Goal: Check status: Check status

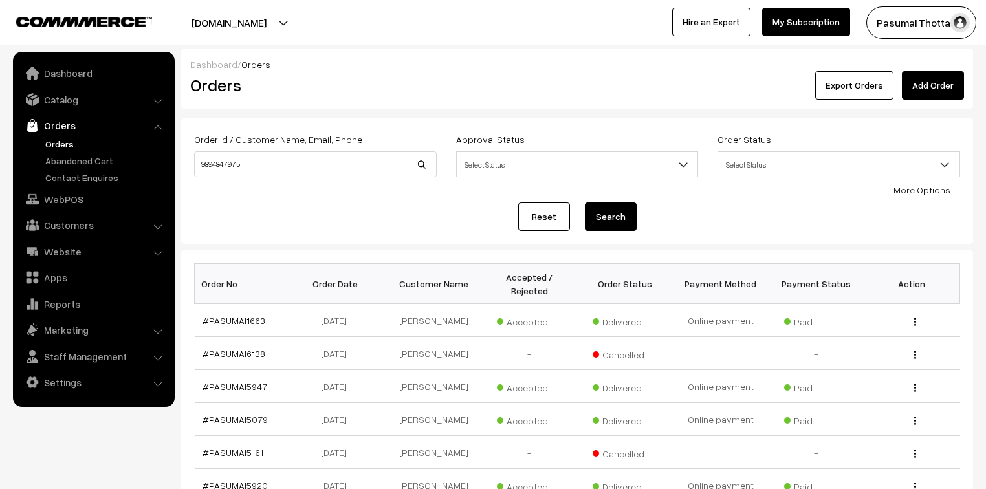
type input "9894847975"
click at [585, 202] on button "Search" at bounding box center [611, 216] width 52 height 28
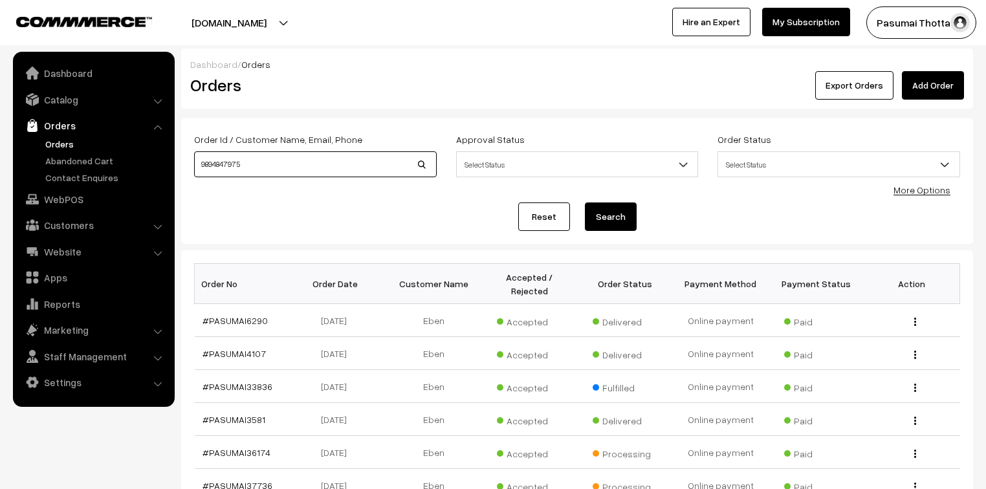
drag, startPoint x: 256, startPoint y: 166, endPoint x: 191, endPoint y: 170, distance: 64.8
click at [191, 170] on div "Order Id / Customer Name, Email, Phone 9894847975" at bounding box center [315, 158] width 262 height 54
type input "37315"
click at [585, 202] on button "Search" at bounding box center [611, 216] width 52 height 28
drag, startPoint x: 230, startPoint y: 156, endPoint x: 184, endPoint y: 158, distance: 46.6
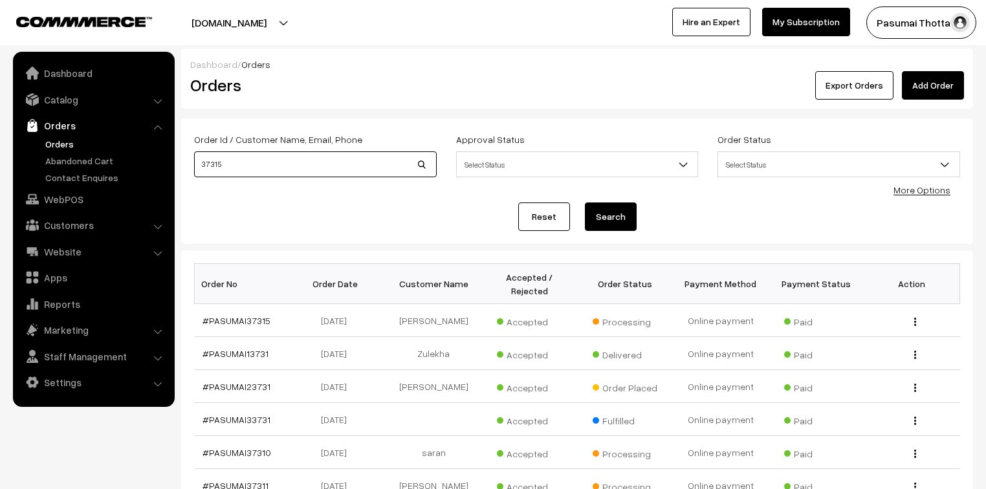
click at [184, 158] on div "Order Id / Customer Name, Email, Phone 37315 Approval Status Select Status Awai…" at bounding box center [577, 180] width 792 height 125
type input "37000"
click at [585, 202] on button "Search" at bounding box center [611, 216] width 52 height 28
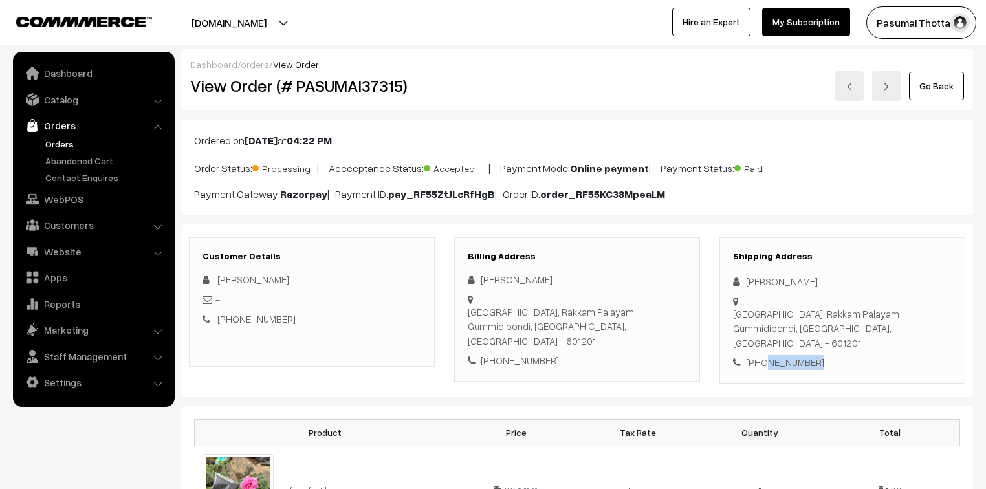
drag, startPoint x: 761, startPoint y: 335, endPoint x: 825, endPoint y: 333, distance: 64.1
click at [825, 355] on div "+91 9626975173" at bounding box center [842, 362] width 219 height 15
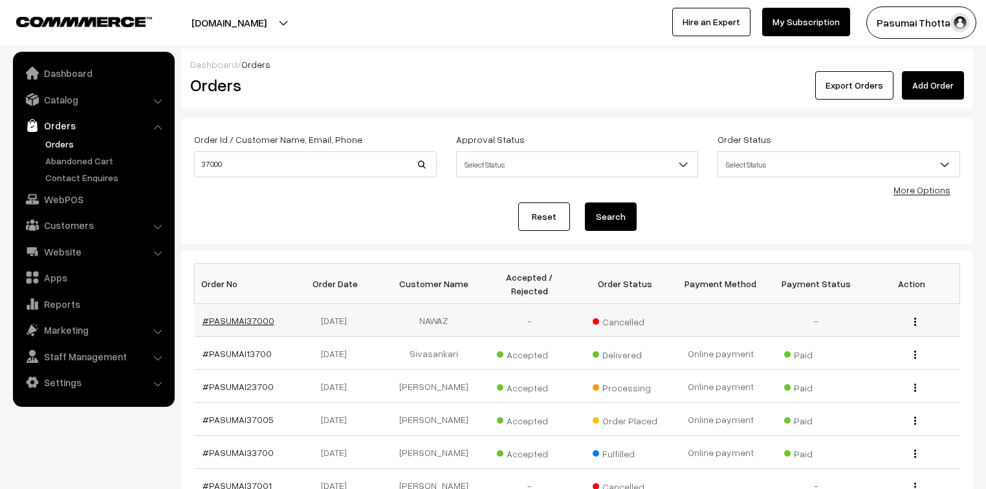
drag, startPoint x: 233, startPoint y: 341, endPoint x: 254, endPoint y: 307, distance: 39.5
click at [254, 315] on link "#PASUMAI37000" at bounding box center [238, 320] width 72 height 11
